Goal: Task Accomplishment & Management: Use online tool/utility

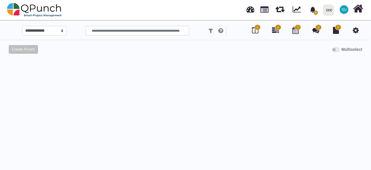
select select "*****"
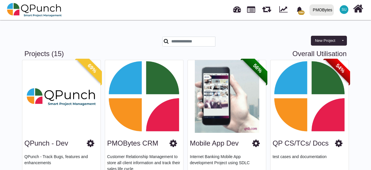
click at [70, 52] on h3 "Projects (15) Overall Utilisation" at bounding box center [185, 54] width 322 height 8
click at [84, 52] on h3 "Projects (15) Overall Utilisation" at bounding box center [185, 54] width 322 height 8
click at [348, 11] on span "SU" at bounding box center [344, 9] width 9 height 9
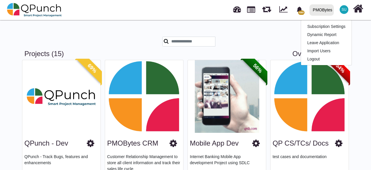
click at [221, 36] on div "New Project Toggle dropdown New Project Wiz New Program" at bounding box center [185, 36] width 331 height 25
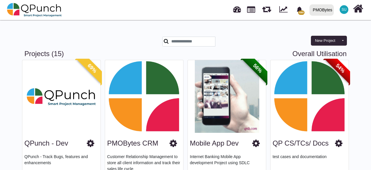
click at [259, 41] on div at bounding box center [213, 42] width 102 height 10
click at [267, 37] on div at bounding box center [213, 43] width 110 height 13
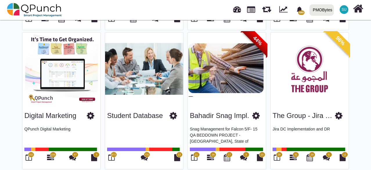
scroll to position [232, 0]
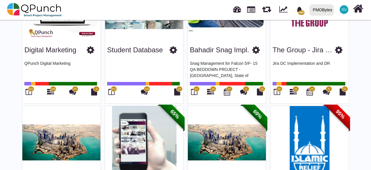
click at [113, 89] on span "972" at bounding box center [113, 89] width 4 height 4
click at [112, 94] on icon at bounding box center [111, 91] width 6 height 7
click at [112, 92] on icon at bounding box center [111, 91] width 6 height 7
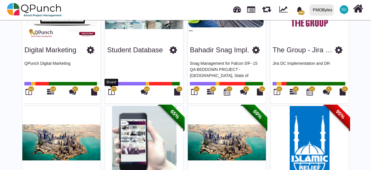
click at [112, 92] on icon at bounding box center [111, 91] width 6 height 7
